Goal: Task Accomplishment & Management: Use online tool/utility

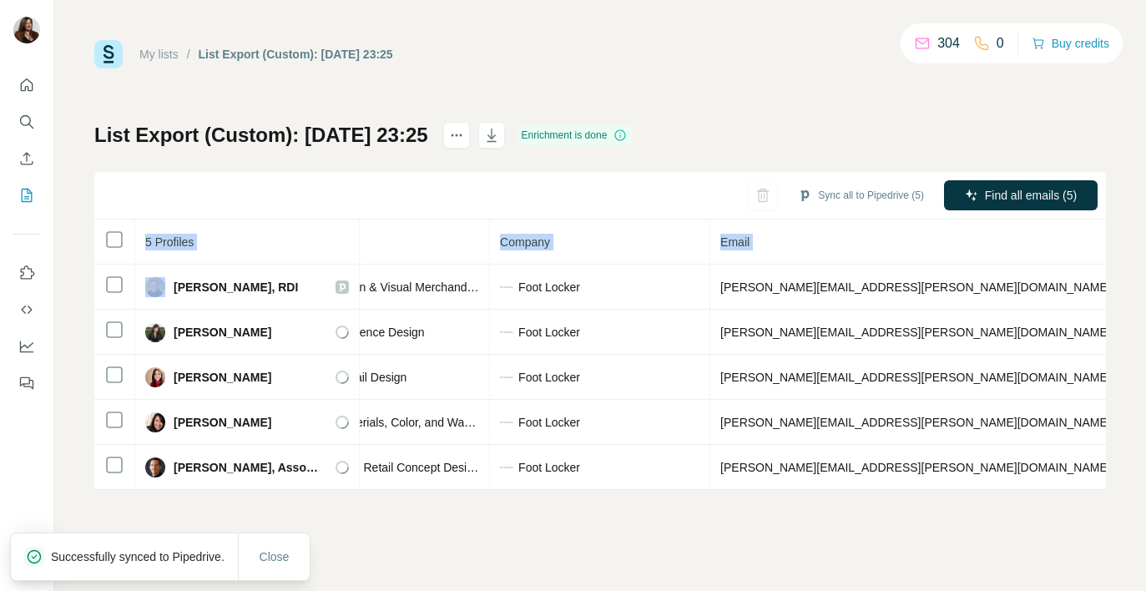
scroll to position [0, 457]
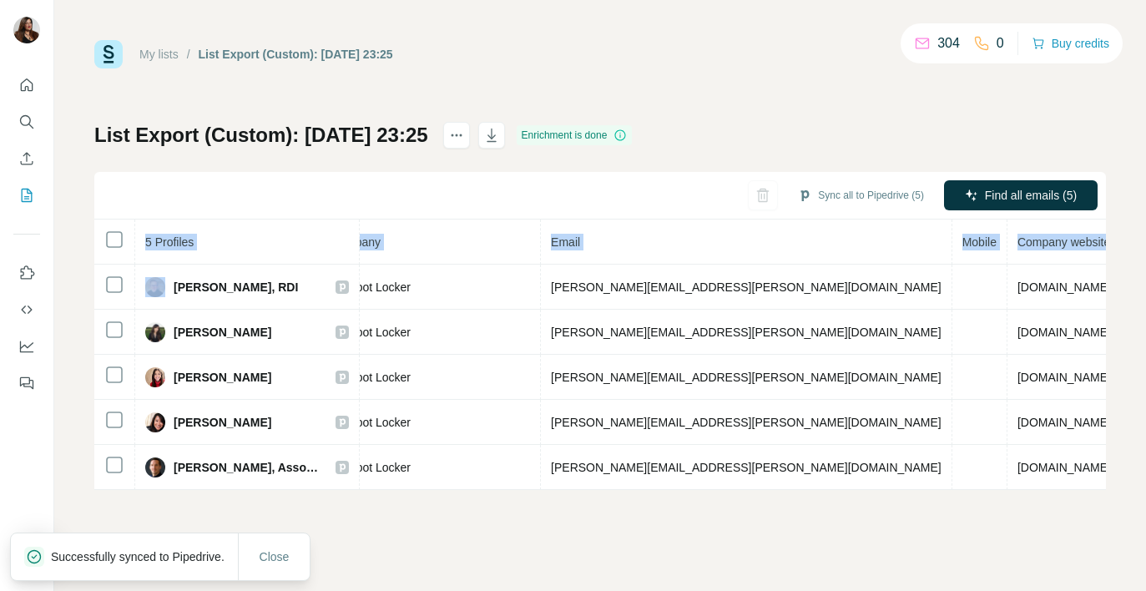
drag, startPoint x: 174, startPoint y: 285, endPoint x: 1155, endPoint y: 493, distance: 1003.1
click at [1146, 493] on html "My lists / List Export (Custom): 17/09/2025 23:25 304 0 Buy credits List Export…" at bounding box center [573, 295] width 1146 height 591
copy table "5 Profiles Status LinkedIn Job title Company Email Mobile Company website Landl…"
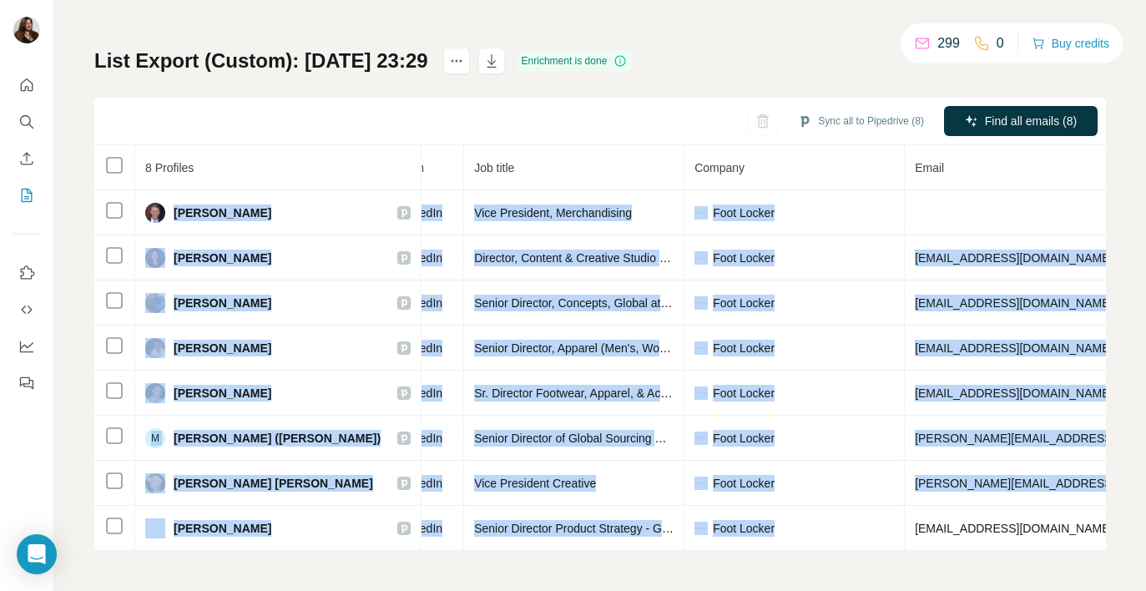
scroll to position [0, 402]
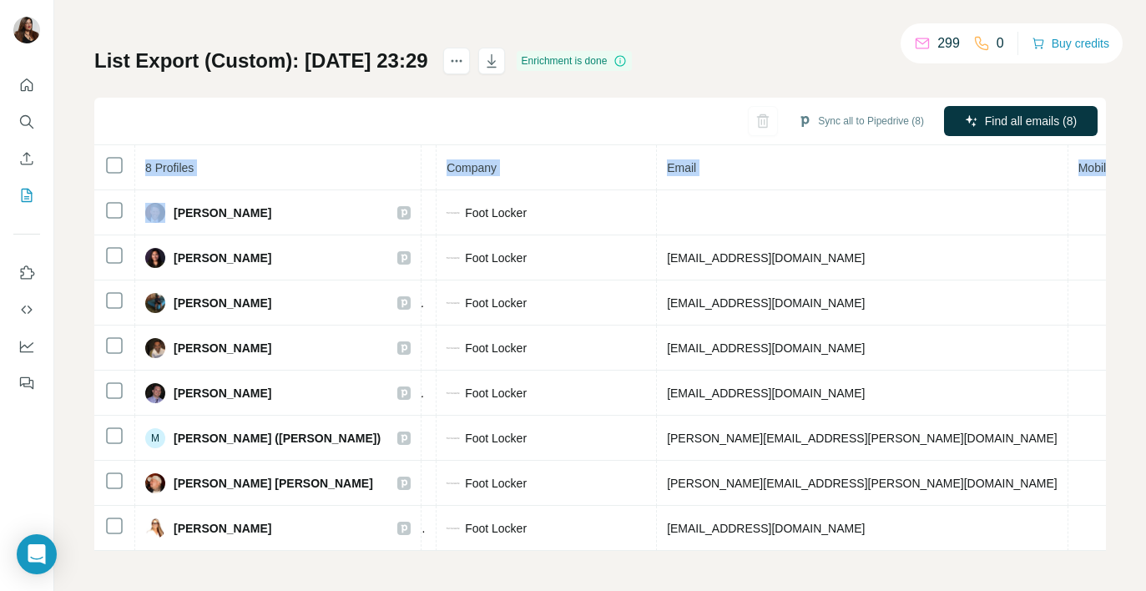
drag, startPoint x: 175, startPoint y: 286, endPoint x: 1131, endPoint y: 533, distance: 986.7
click at [1131, 533] on div "My lists / List Export (Custom): 17/09/2025 23:29 299 0 Buy credits List Export…" at bounding box center [600, 295] width 1092 height 591
copy table "8 Profiles Status LinkedIn Job title Company Email Mobile Company website Landl…"
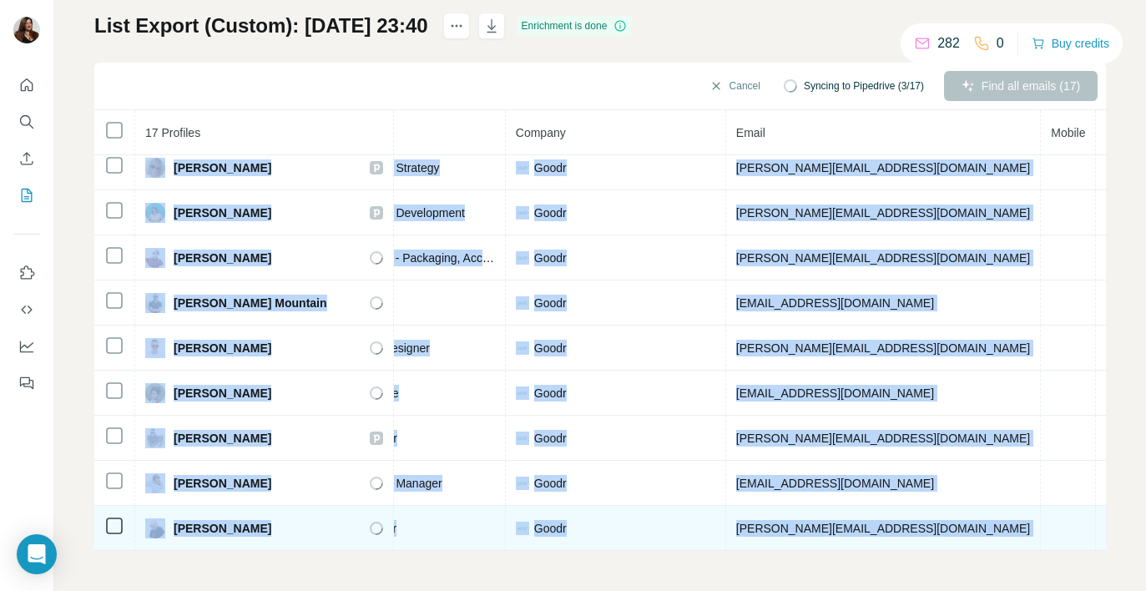
scroll to position [371, 382]
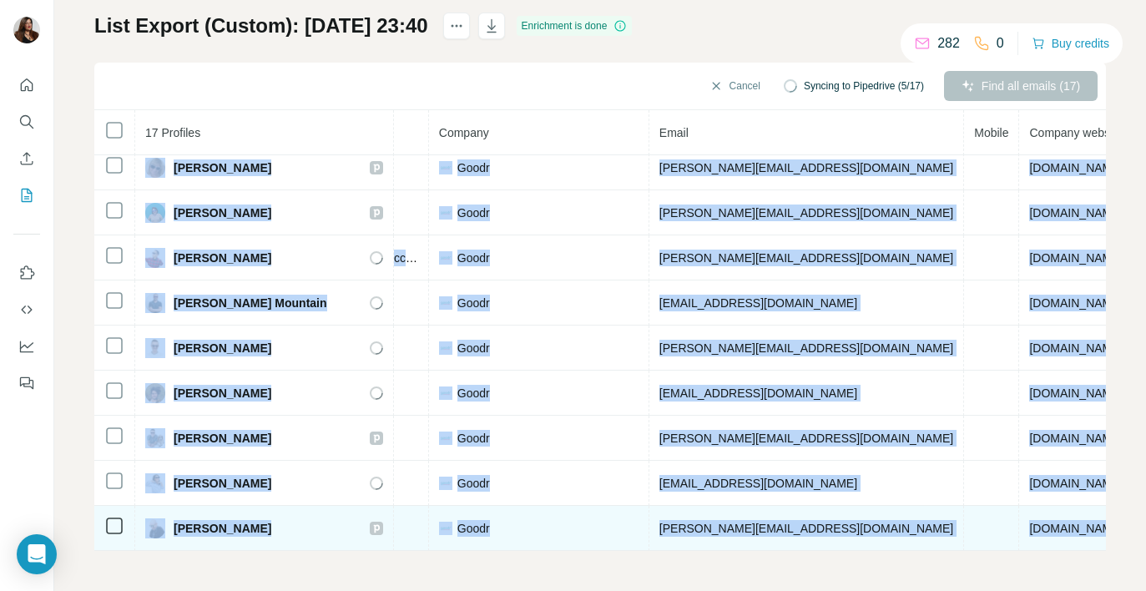
drag, startPoint x: 174, startPoint y: 283, endPoint x: 1102, endPoint y: 543, distance: 964.1
click at [1102, 543] on tbody "AJ Jimenez Email found LinkedIn Senior Graphic Designer Goodr aj@goodr.com good…" at bounding box center [526, 168] width 1629 height 767
copy tbody "AJ Jimenez Email found LinkedIn Senior Graphic Designer Goodr aj@goodr.com good…"
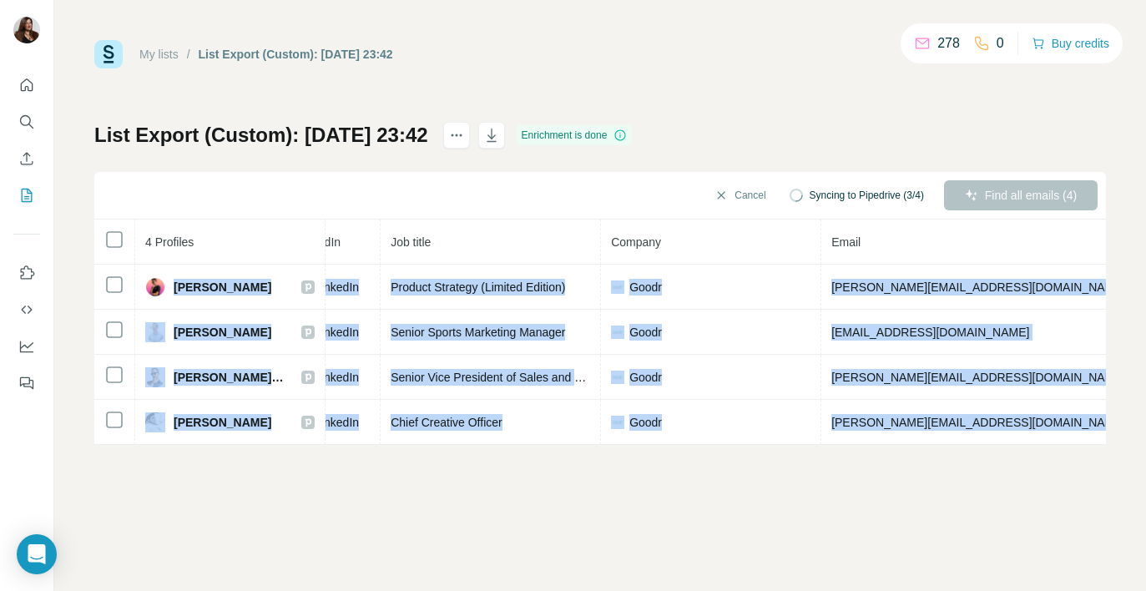
scroll to position [0, 365]
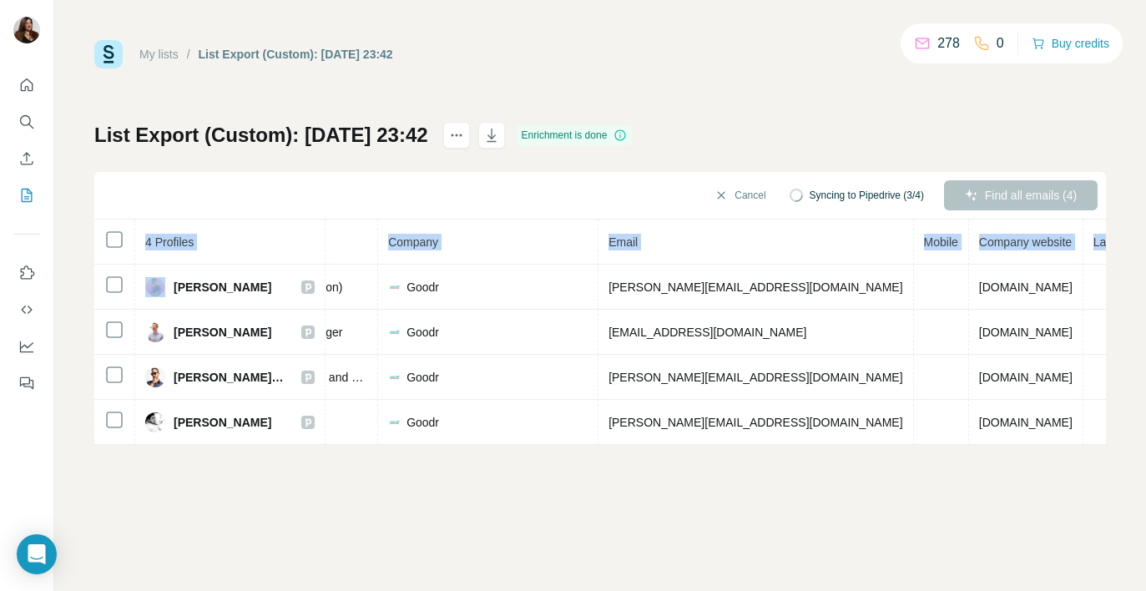
drag, startPoint x: 177, startPoint y: 286, endPoint x: 1126, endPoint y: 433, distance: 959.9
click at [1126, 433] on div "My lists / List Export (Custom): 17/09/2025 23:42 278 0 Buy credits List Export…" at bounding box center [600, 295] width 1092 height 591
copy table "4 Profiles Status LinkedIn Job title Company Email Mobile Company website Landl…"
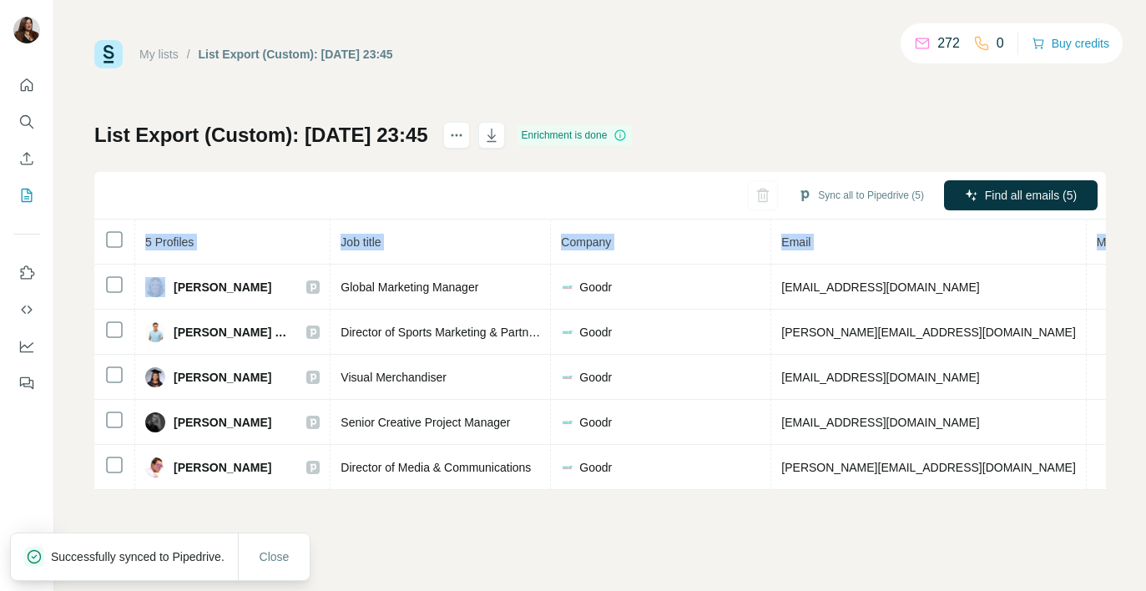
scroll to position [0, 401]
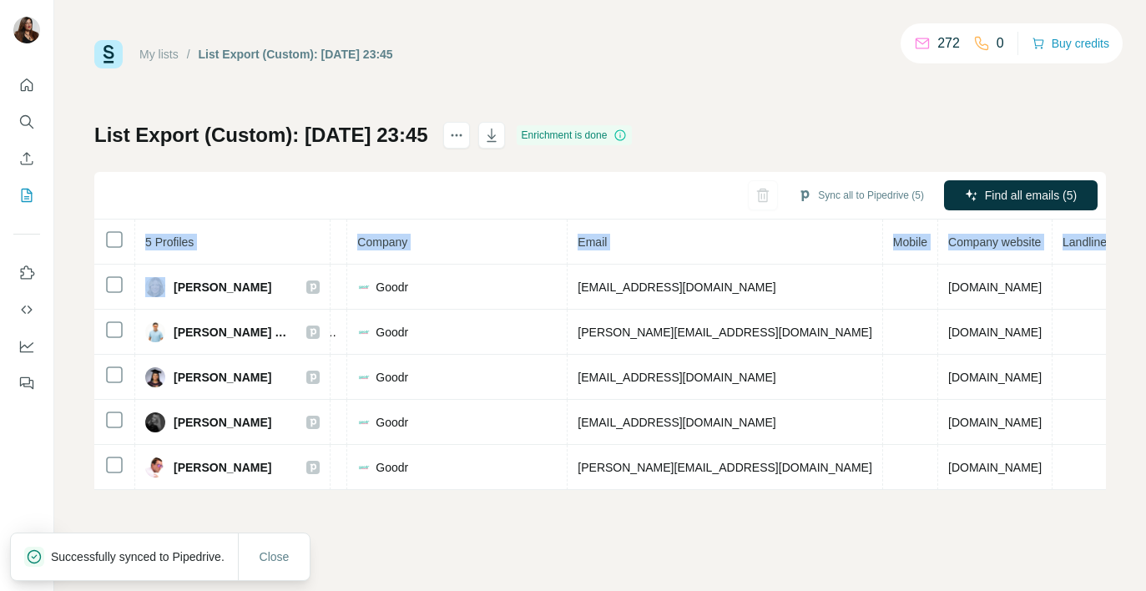
drag, startPoint x: 177, startPoint y: 281, endPoint x: 1122, endPoint y: 492, distance: 968.3
click at [1122, 492] on div "My lists / List Export (Custom): 17/09/2025 23:45 272 0 Buy credits List Export…" at bounding box center [600, 295] width 1092 height 591
copy table "5 Profiles Status LinkedIn Job title Company Email Mobile Company website Landl…"
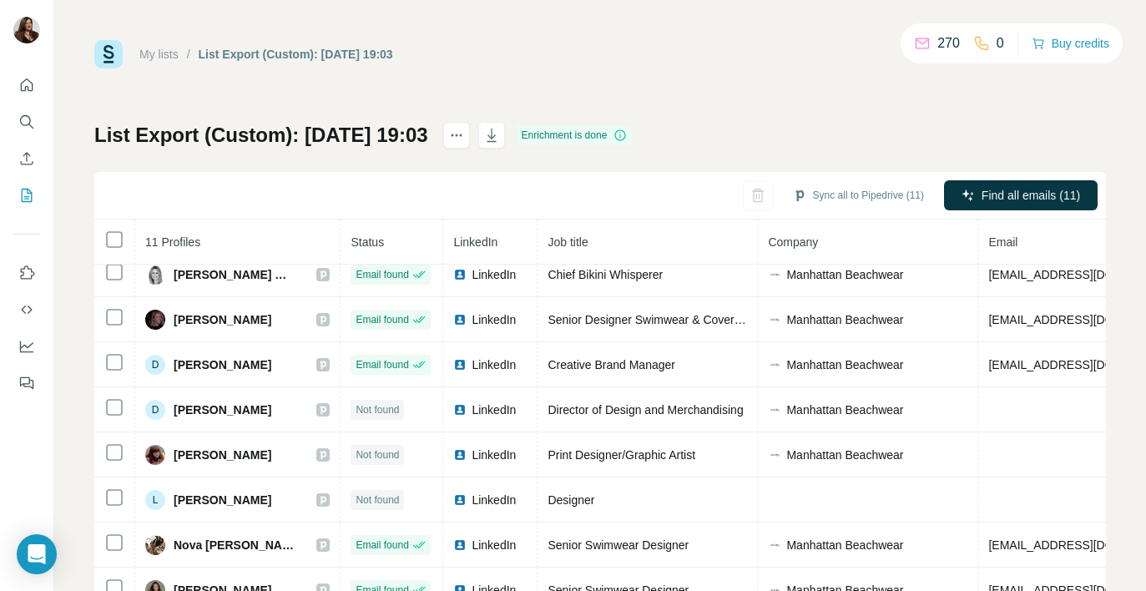
scroll to position [100, 0]
